Goal: Find specific page/section: Find specific page/section

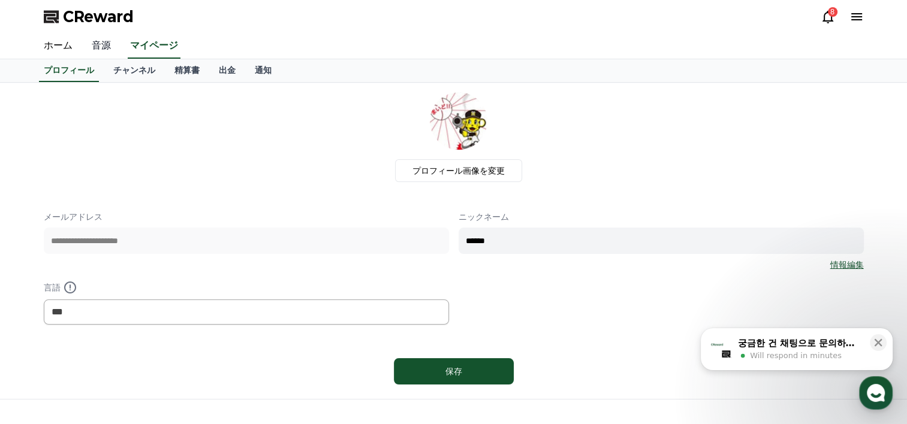
click at [103, 48] on link "音源" at bounding box center [101, 46] width 38 height 25
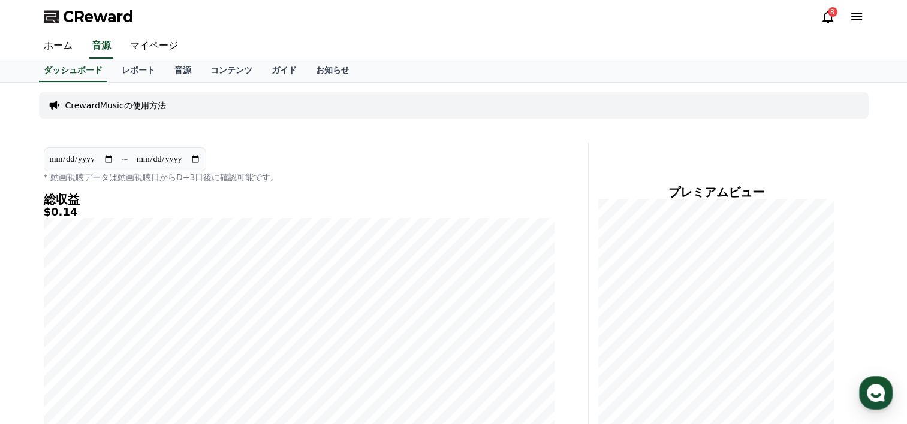
click at [830, 15] on div "8" at bounding box center [833, 12] width 10 height 10
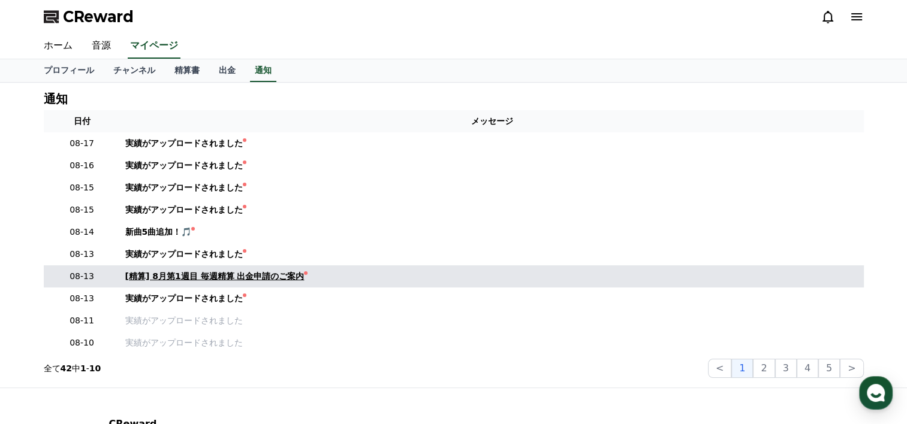
click at [276, 278] on div "[精算] 8月第1週目 毎週精算 出金申請のご案内" at bounding box center [214, 276] width 179 height 13
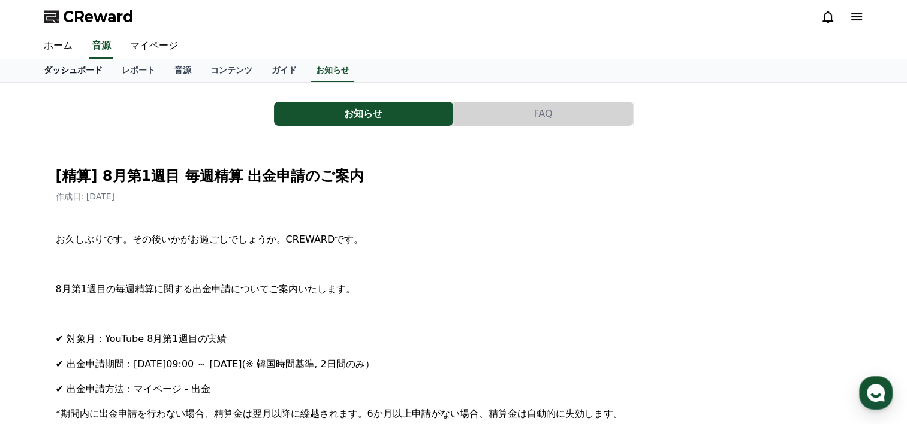
click at [60, 74] on link "ダッシュボード" at bounding box center [73, 70] width 78 height 23
